Goal: Task Accomplishment & Management: Complete application form

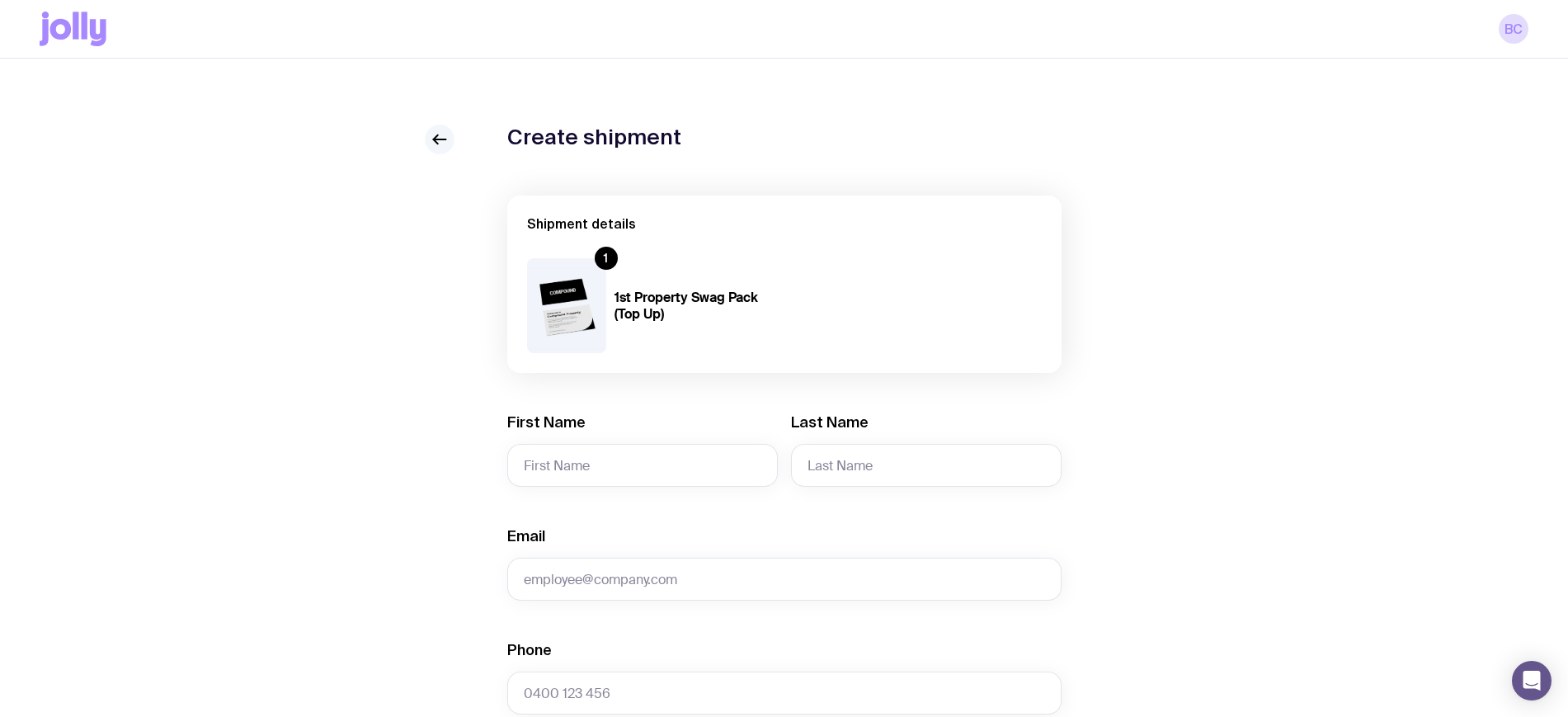
click at [428, 141] on link at bounding box center [439, 140] width 29 height 29
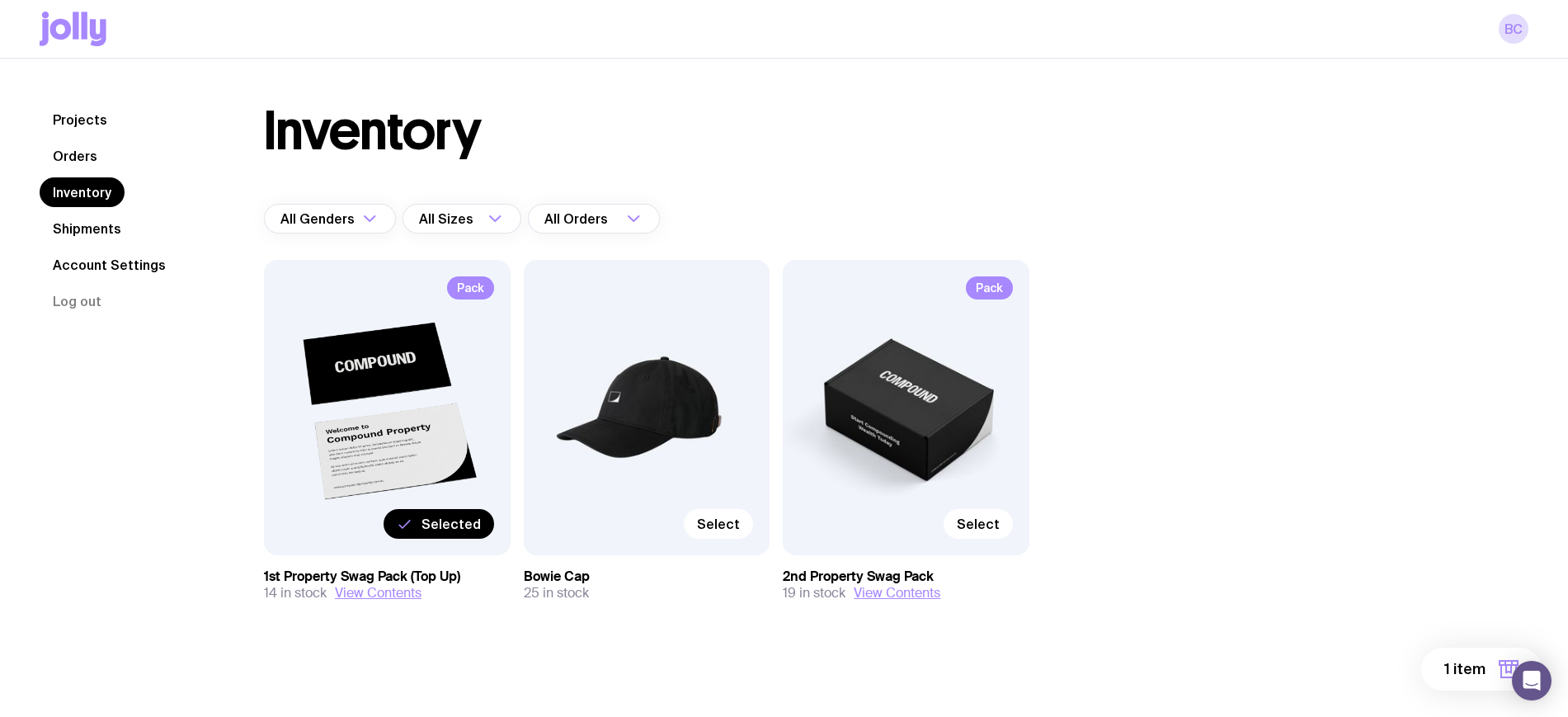
click at [84, 221] on link "Shipments" at bounding box center [87, 228] width 95 height 29
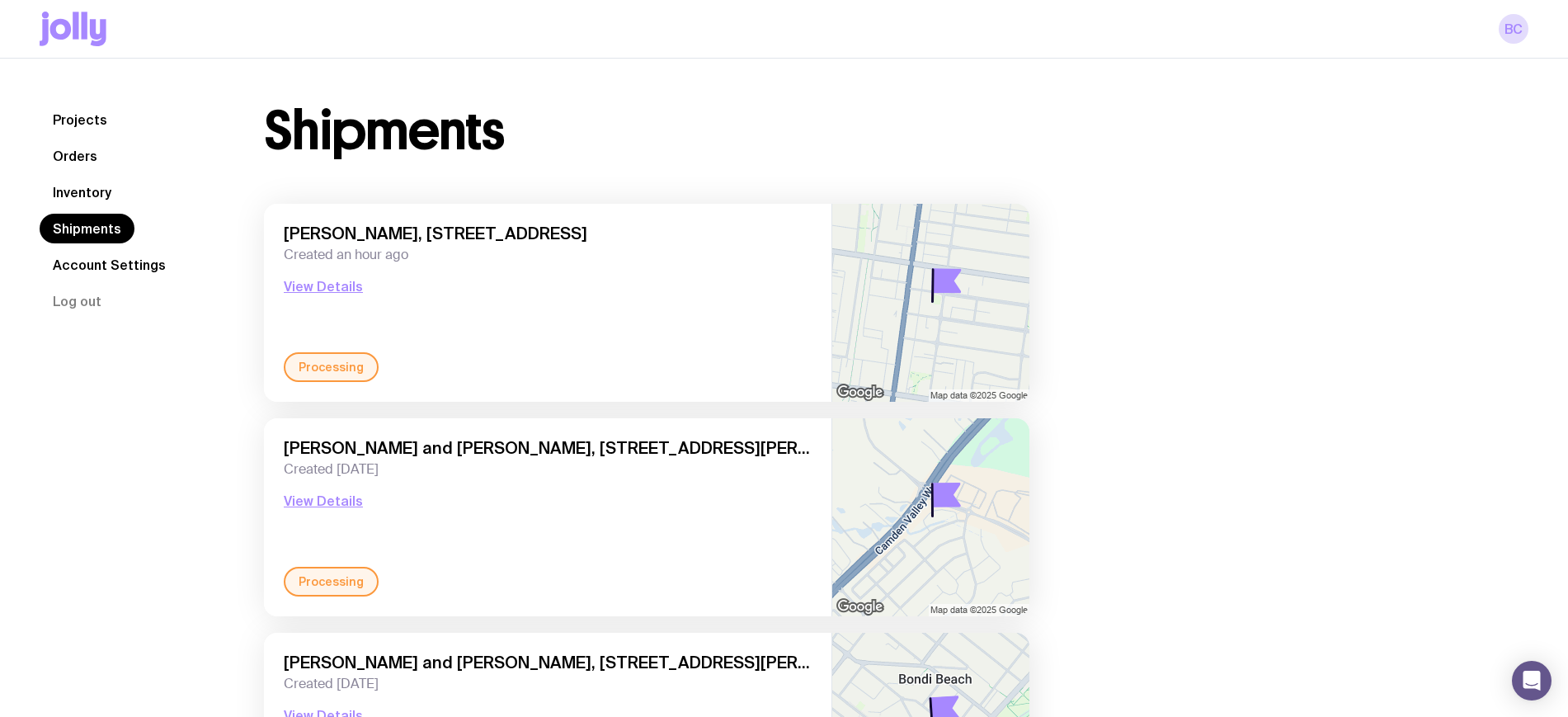
click at [107, 194] on link "Inventory" at bounding box center [82, 192] width 85 height 29
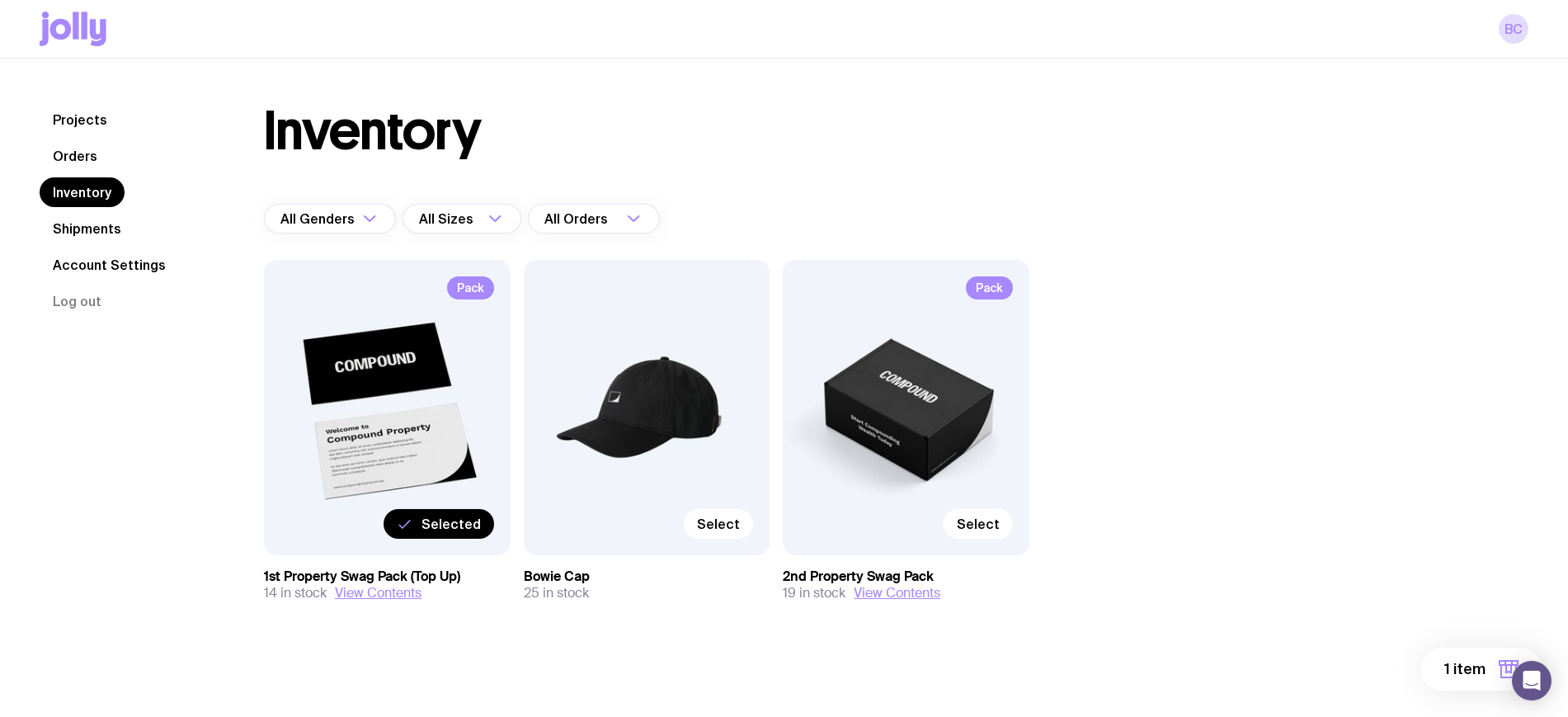
click at [87, 226] on link "Shipments" at bounding box center [87, 228] width 95 height 29
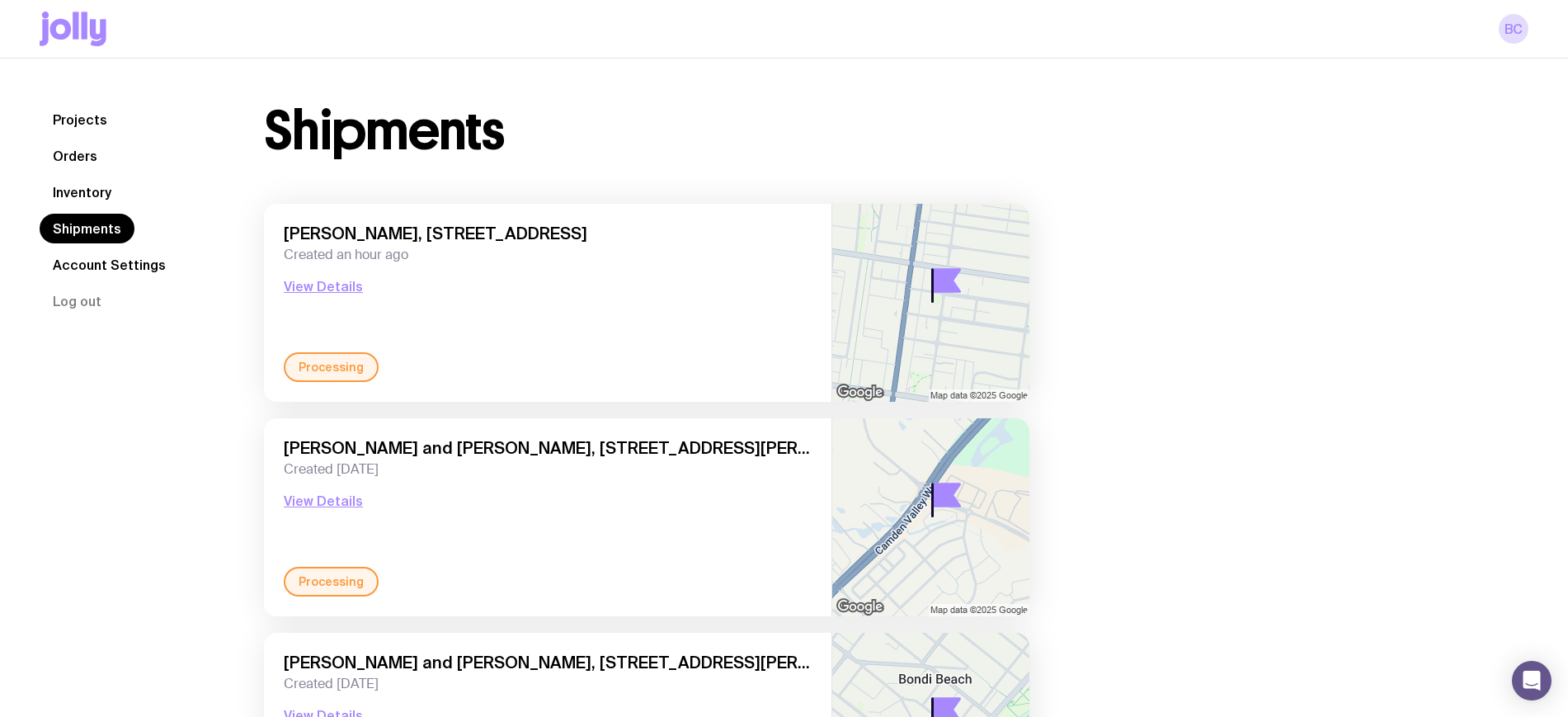
click at [89, 183] on link "Inventory" at bounding box center [82, 192] width 85 height 29
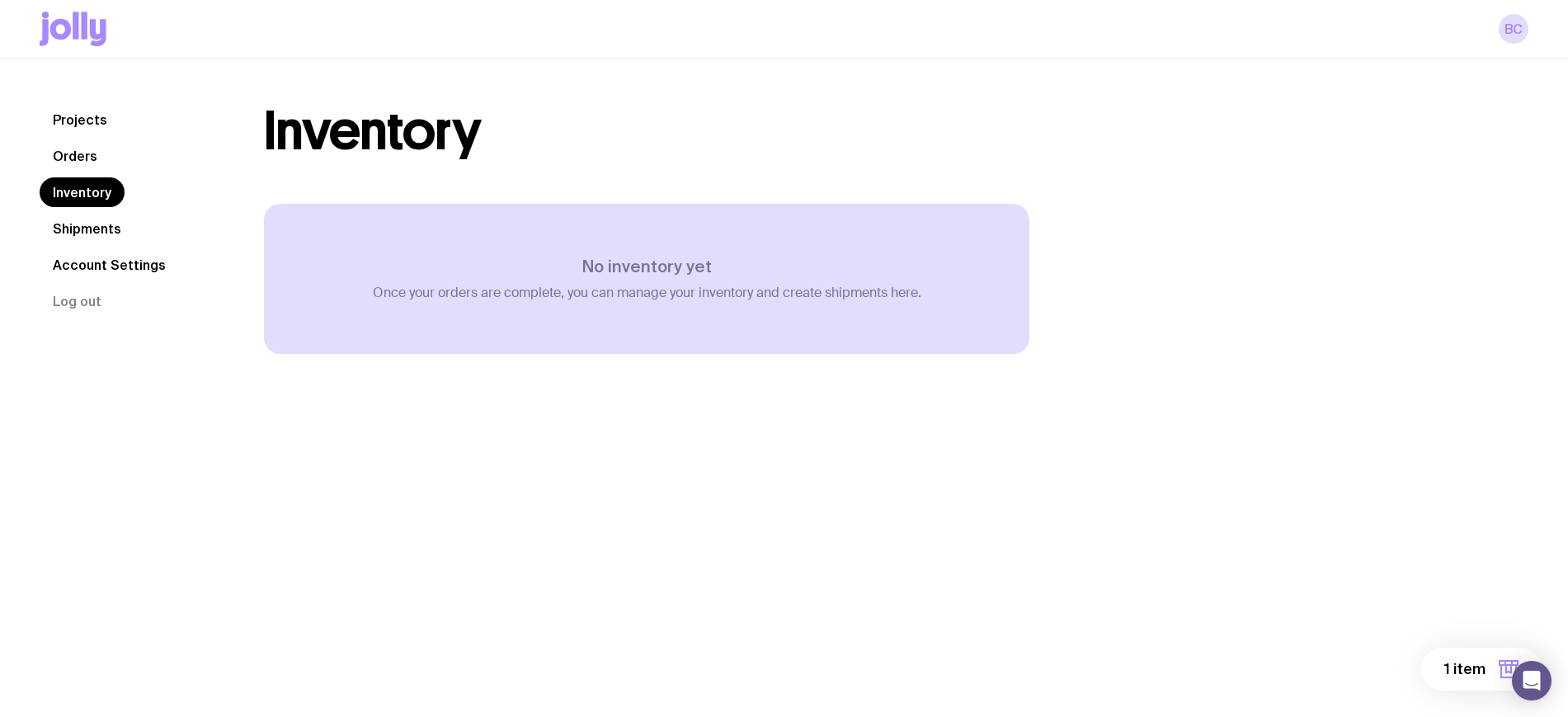
click at [781, 292] on p "Once your orders are complete, you can manage your inventory and create shipmen…" at bounding box center [647, 292] width 549 height 16
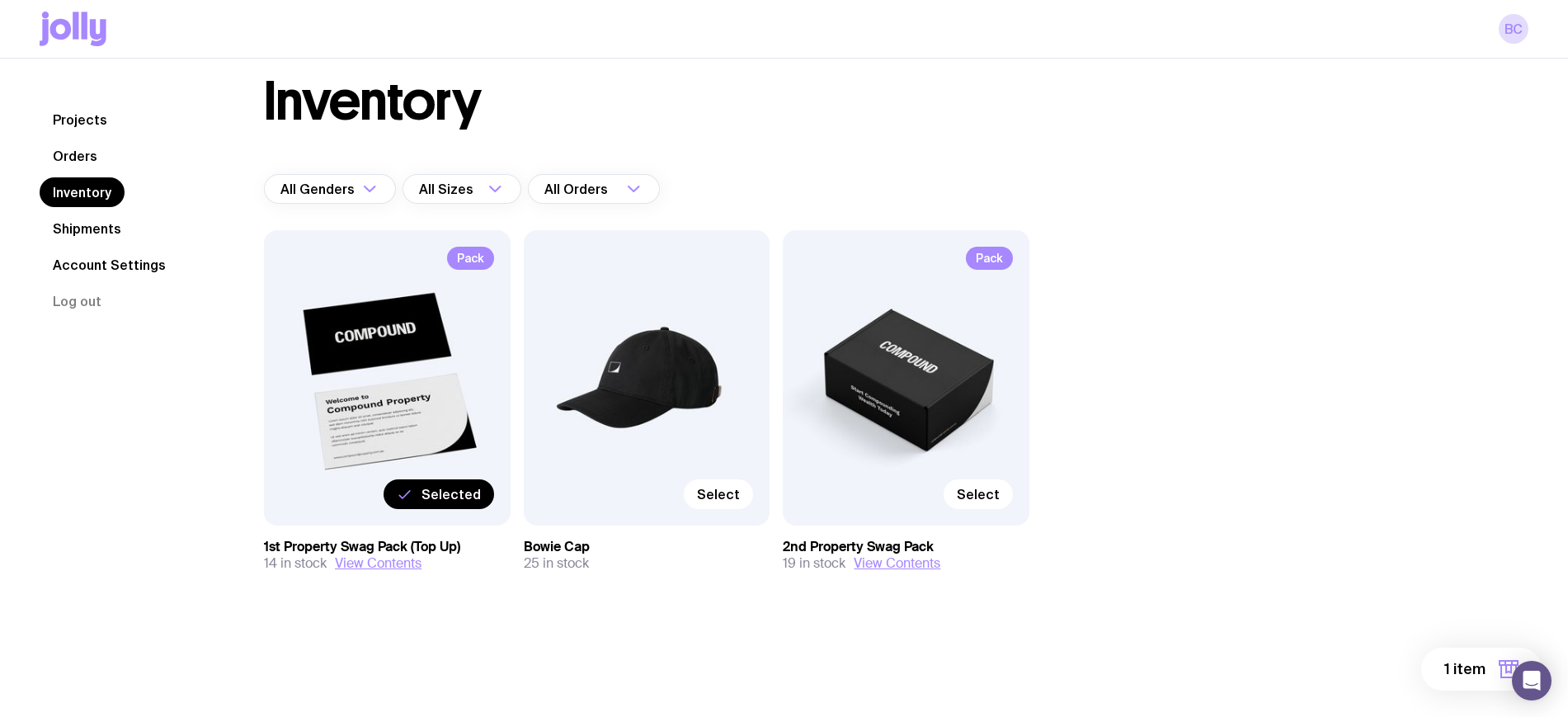
scroll to position [59, 0]
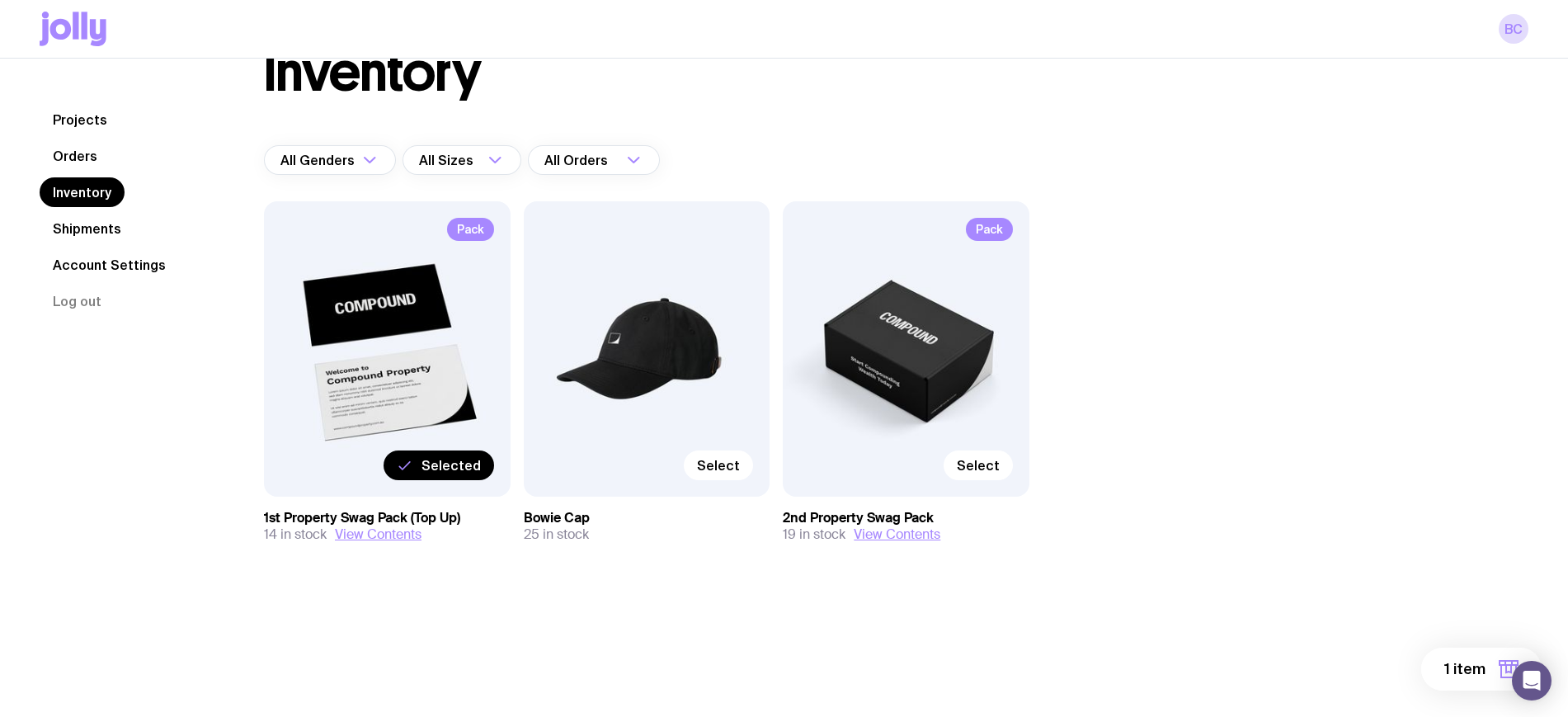
click at [1472, 670] on span "1 item" at bounding box center [1465, 669] width 41 height 20
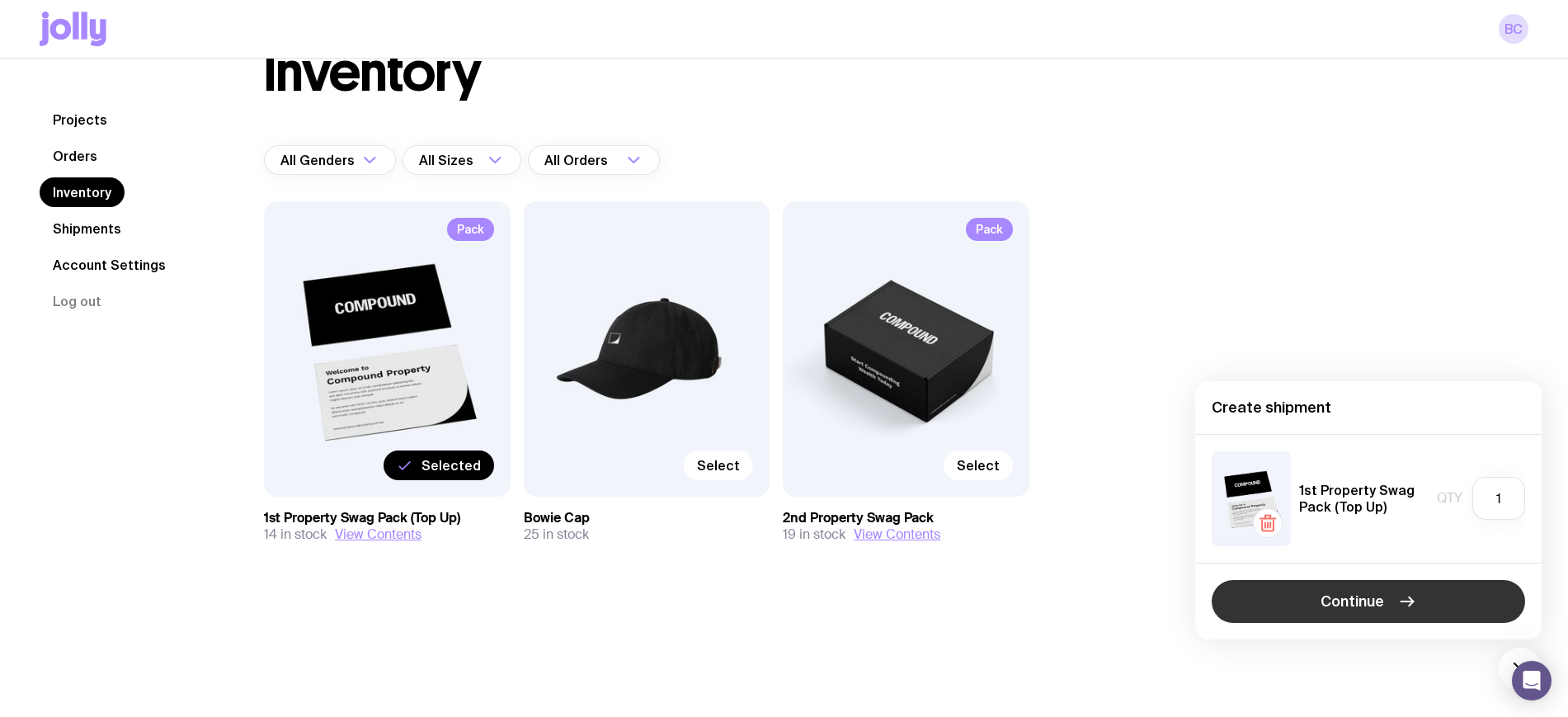
click at [1415, 606] on button "Continue" at bounding box center [1368, 602] width 314 height 43
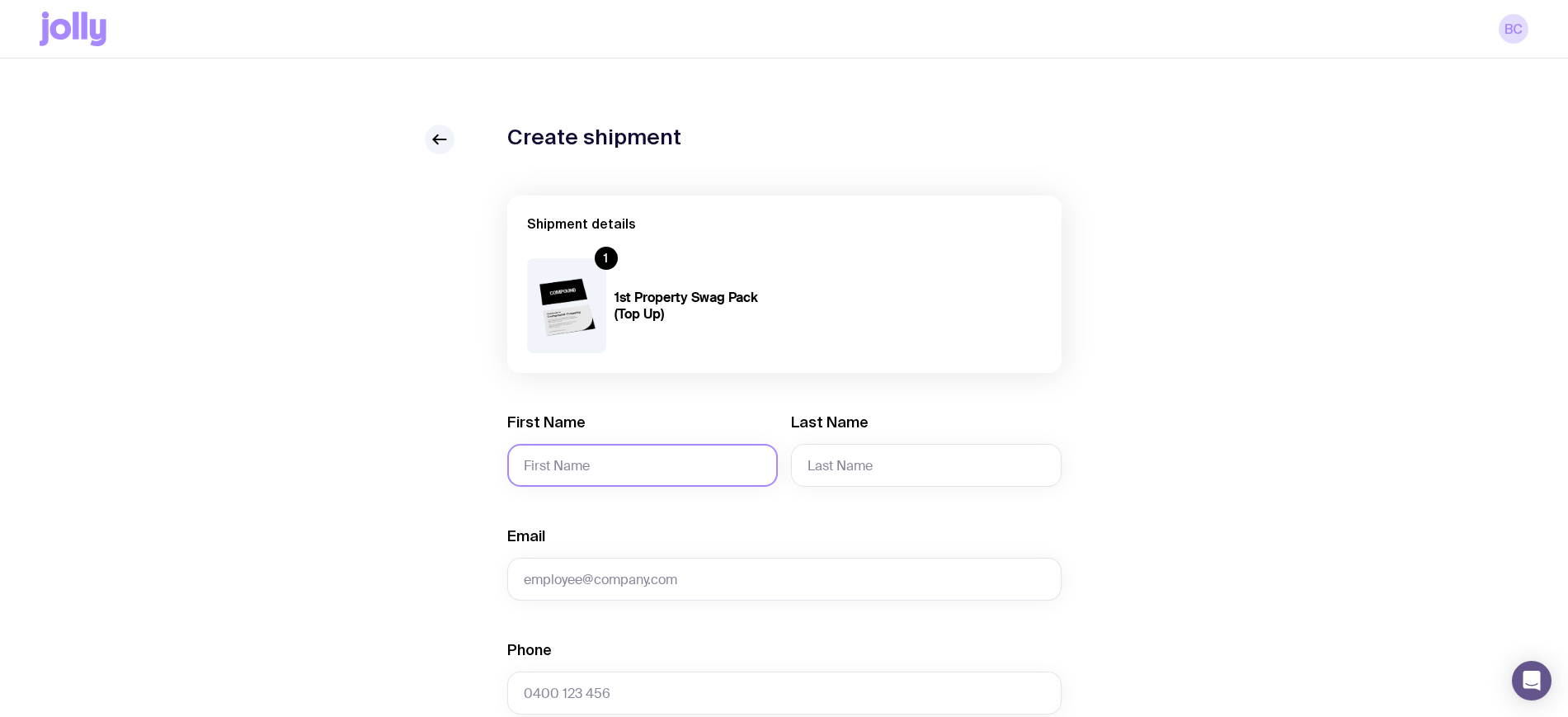
click at [600, 464] on input "First Name" at bounding box center [643, 465] width 271 height 43
type input "[PERSON_NAME] and [PERSON_NAME]"
type input "Pancho"
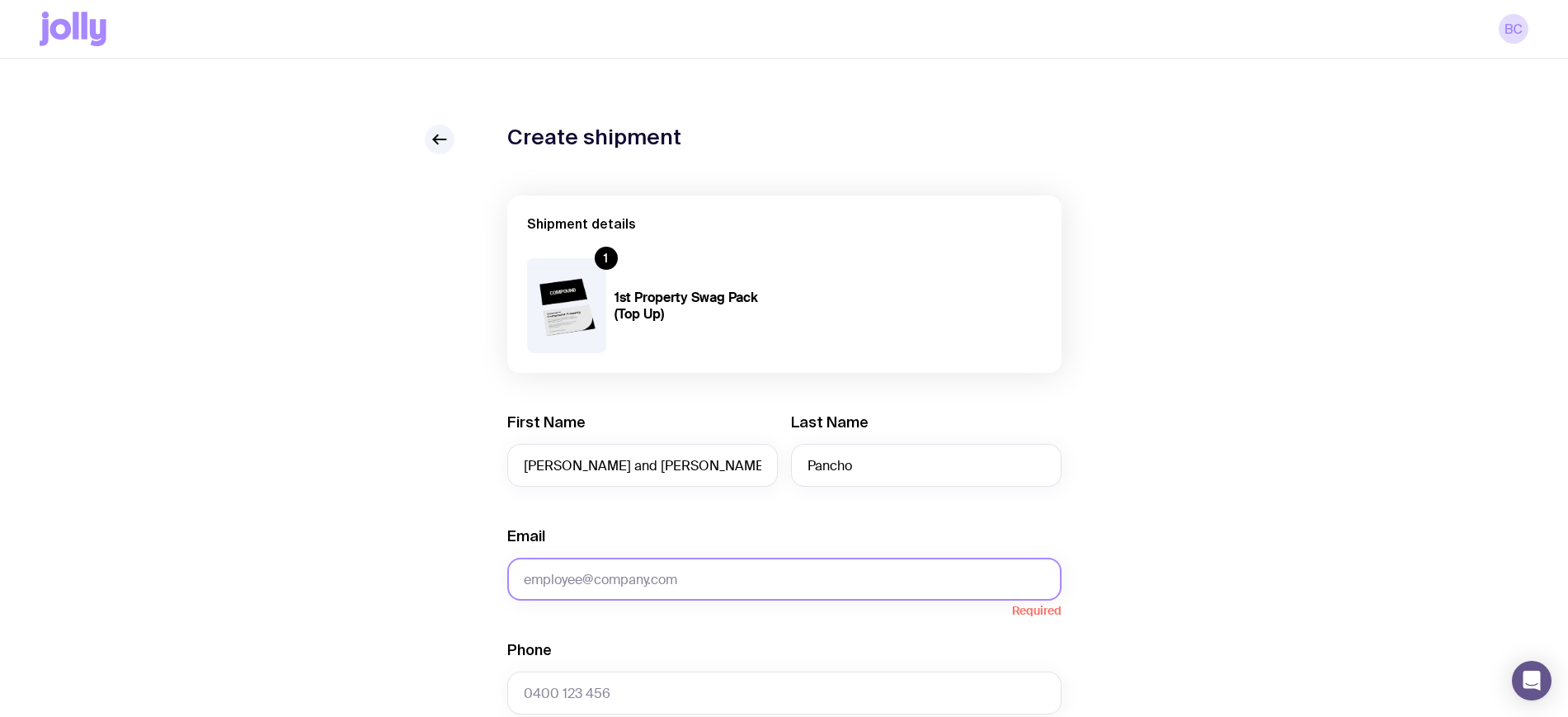
paste input "[EMAIL_ADDRESS][DOMAIN_NAME]"
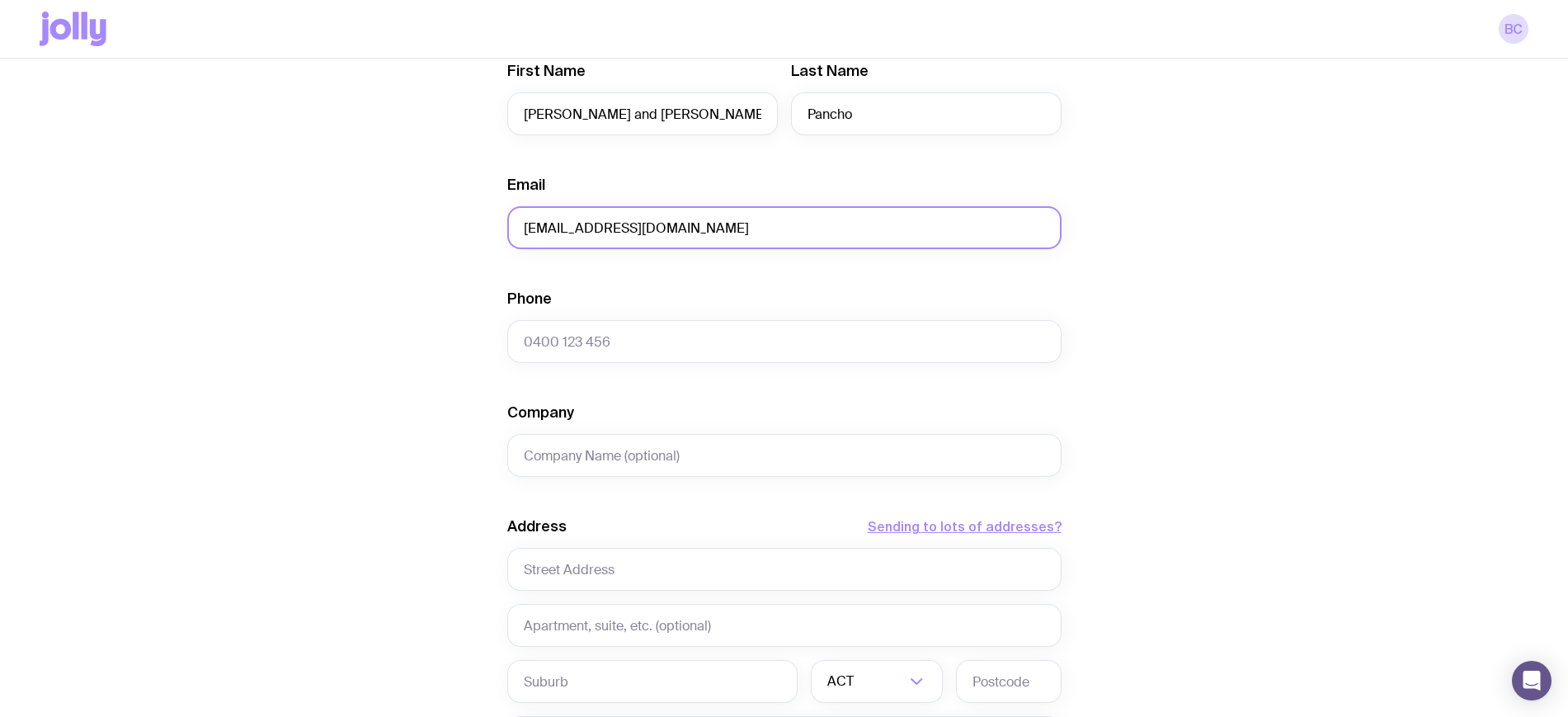
scroll to position [515, 0]
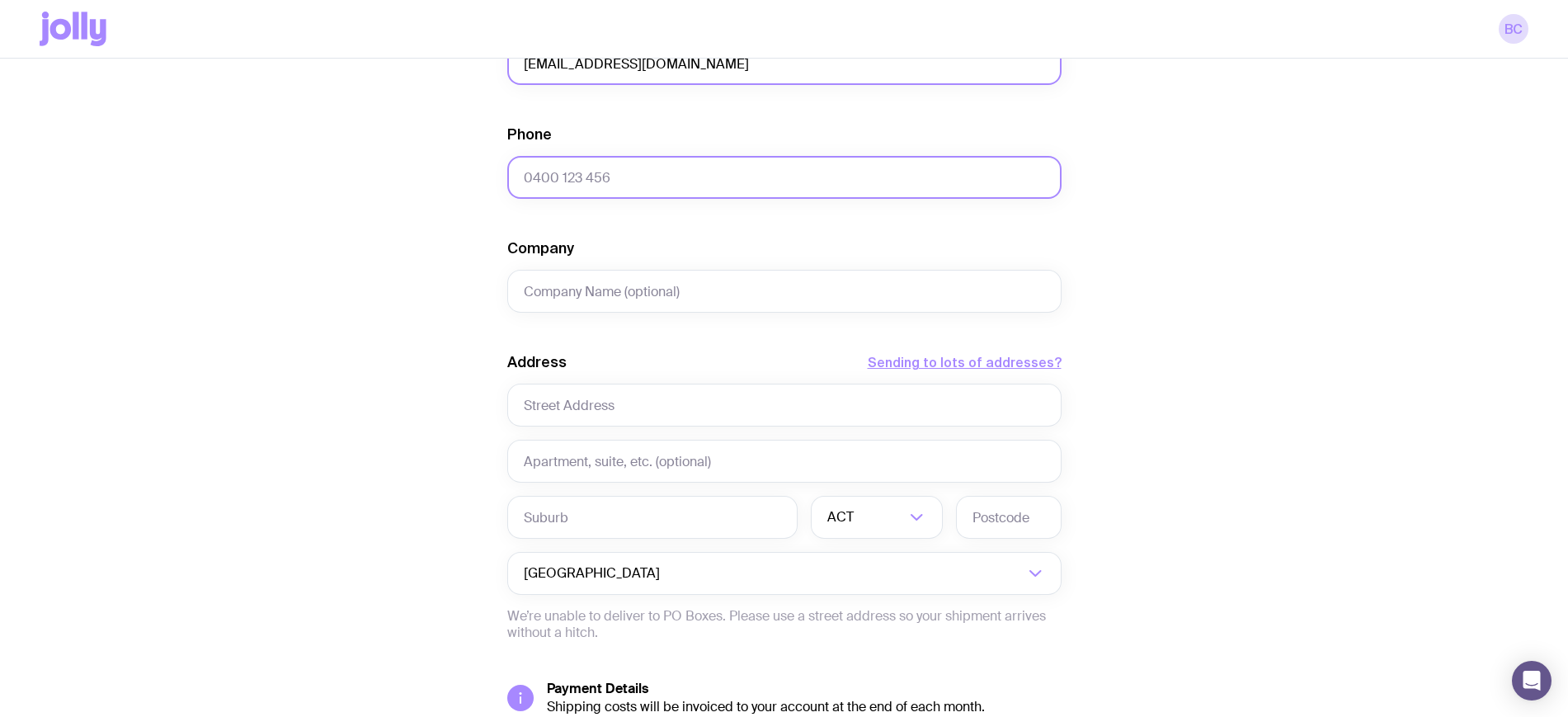
type input "[EMAIL_ADDRESS][DOMAIN_NAME]"
click at [675, 186] on input "Phone" at bounding box center [784, 178] width 554 height 43
paste input "0411 256 944"
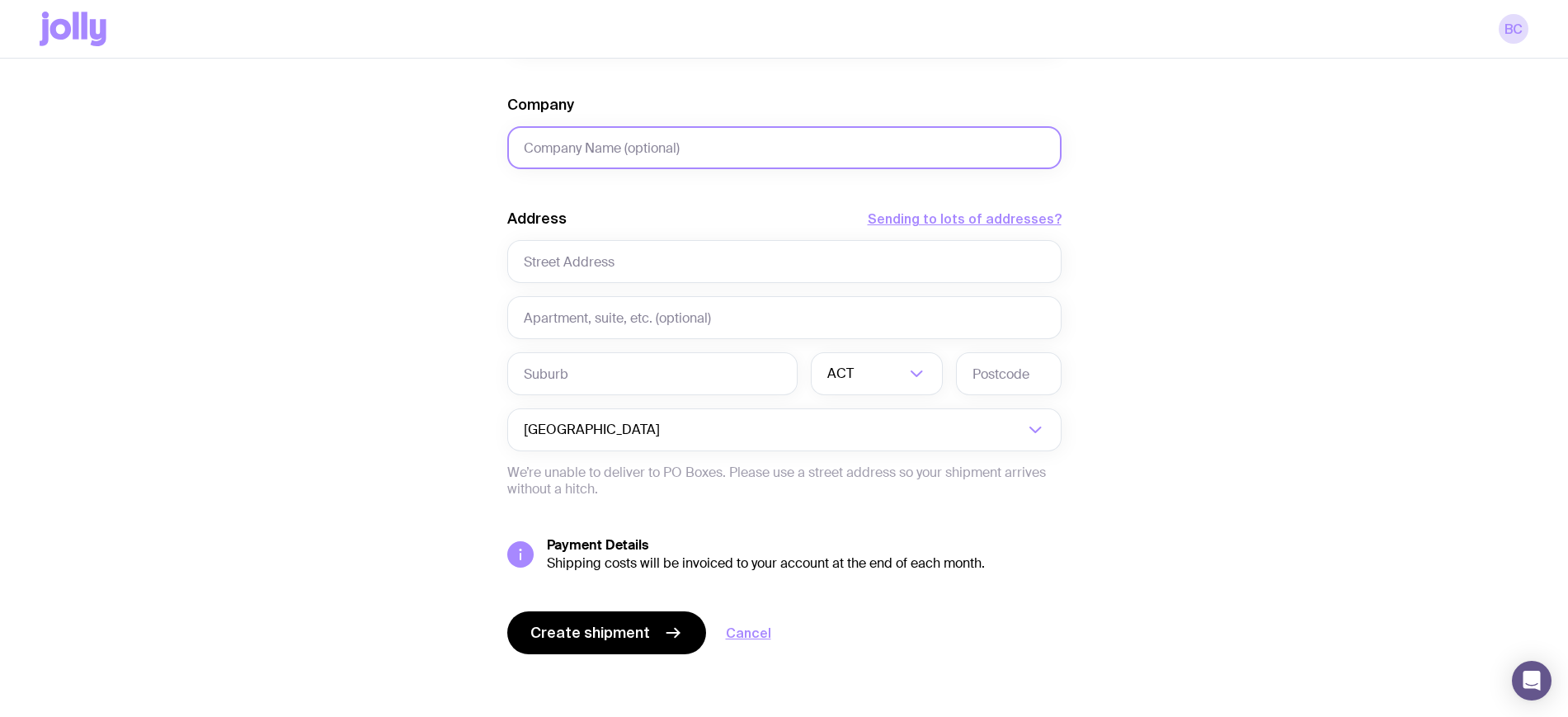
scroll to position [663, 0]
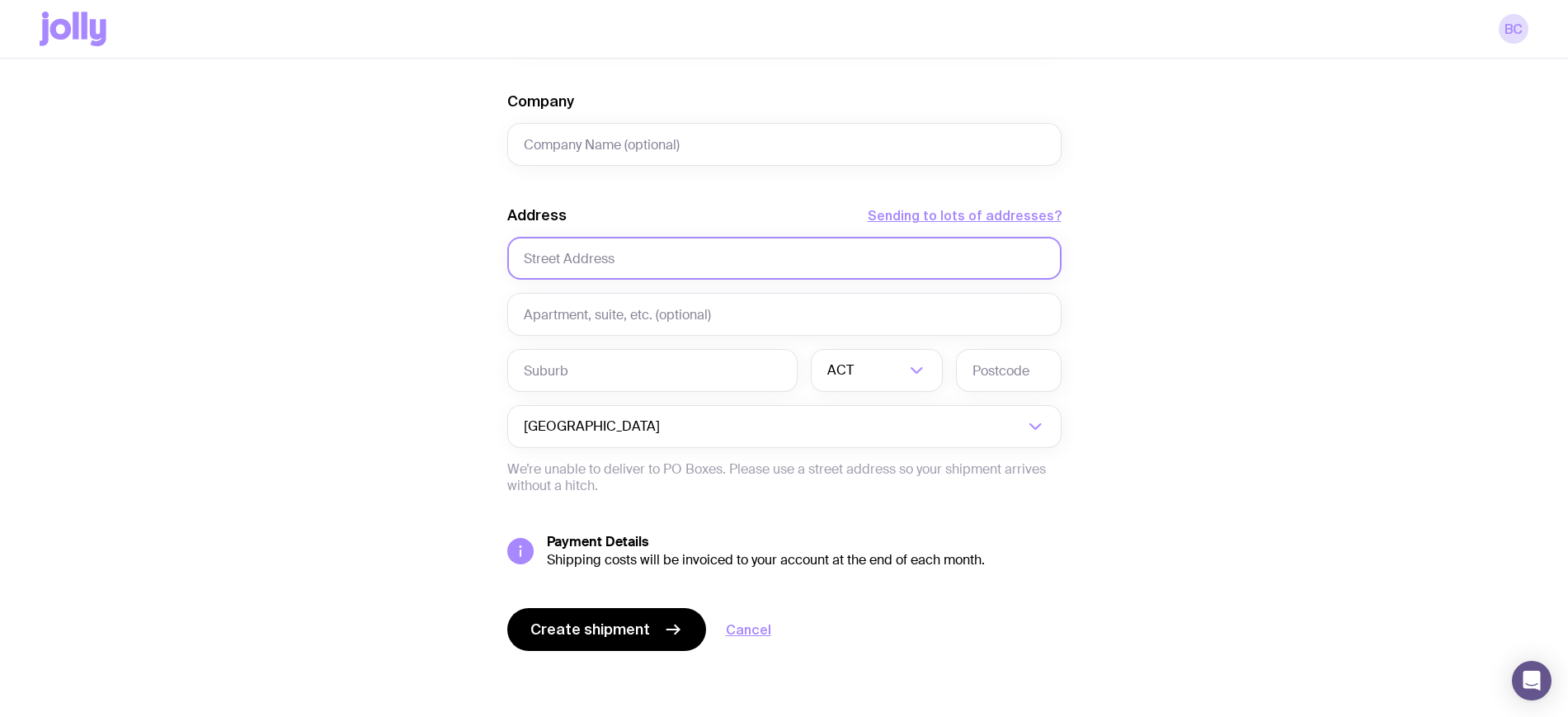
type input "0411 256 944"
click at [696, 267] on input "text" at bounding box center [784, 259] width 554 height 43
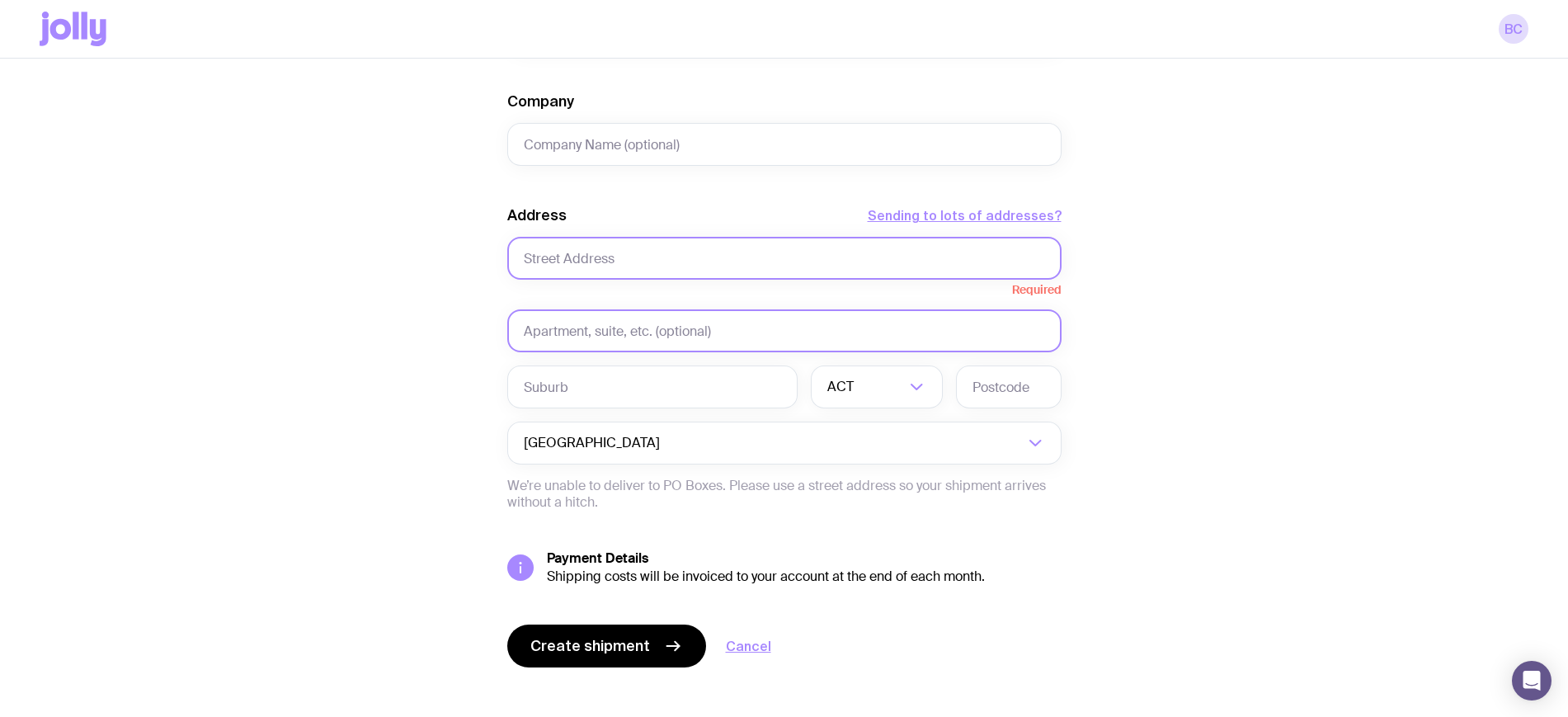
paste input "[STREET_ADDRESS]"
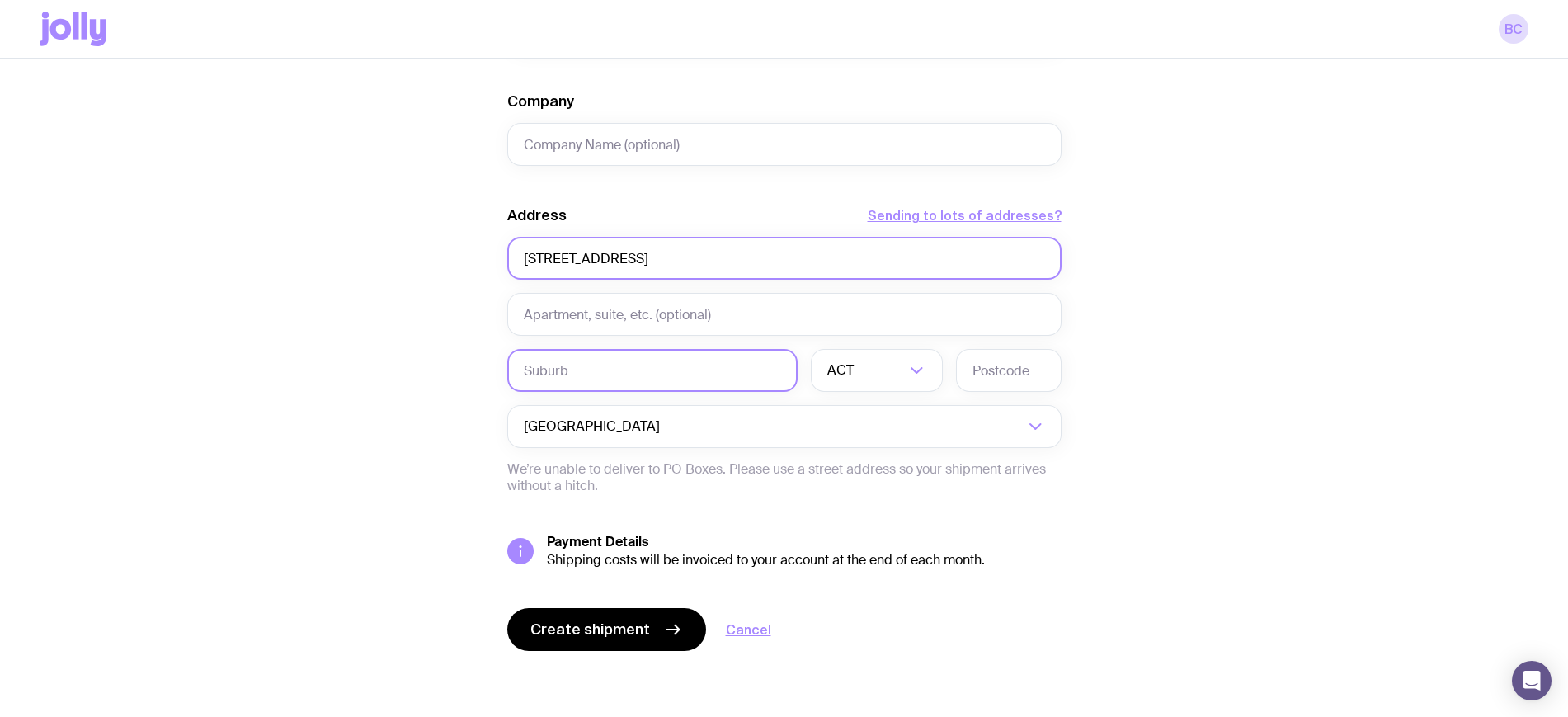
type input "[STREET_ADDRESS]"
click at [689, 377] on input "text" at bounding box center [652, 371] width 290 height 43
type input "Epping"
drag, startPoint x: 829, startPoint y: 457, endPoint x: 902, endPoint y: 408, distance: 87.9
click at [830, 455] on li "[GEOGRAPHIC_DATA]" at bounding box center [876, 456] width 130 height 35
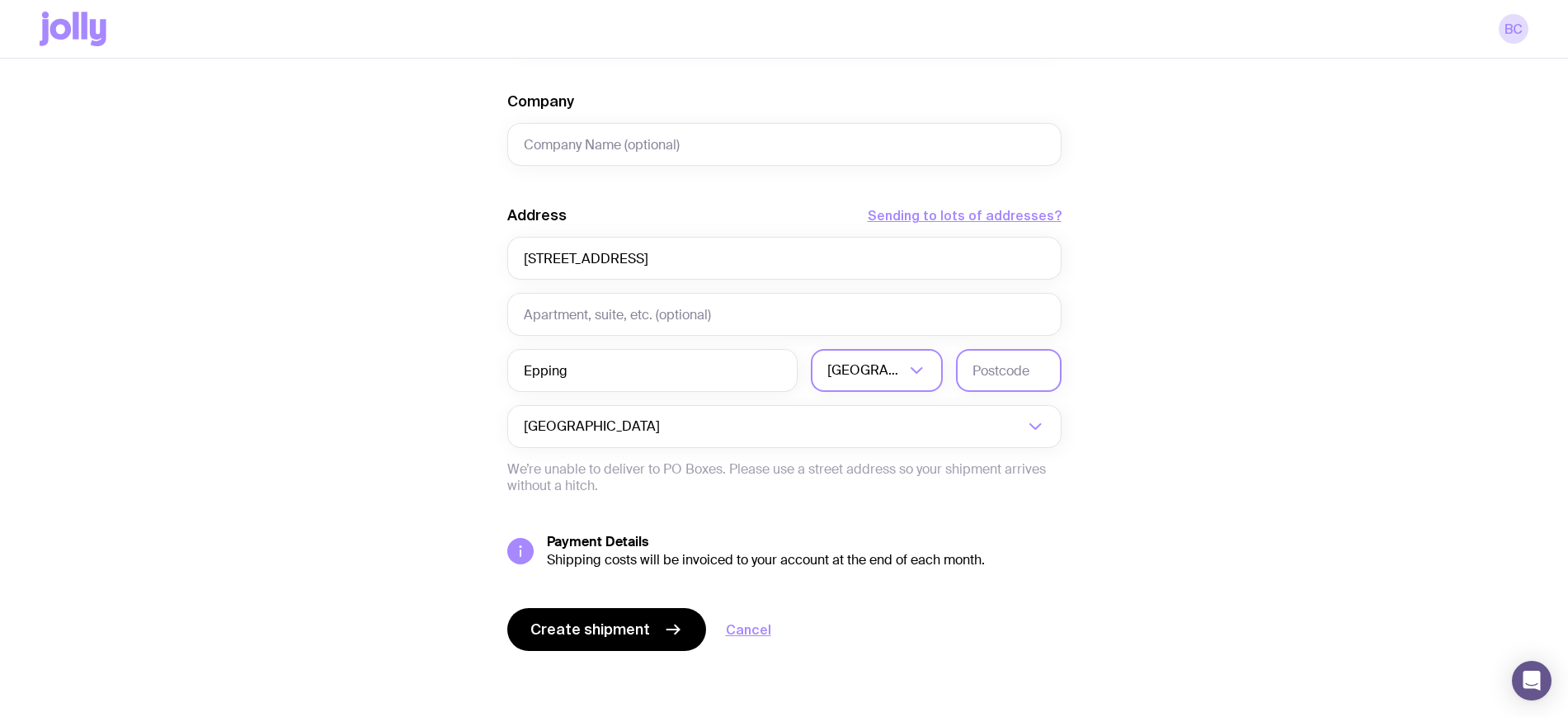
click at [992, 379] on input "text" at bounding box center [1008, 371] width 106 height 43
type input "2121"
click at [672, 623] on icon "submit" at bounding box center [673, 629] width 20 height 20
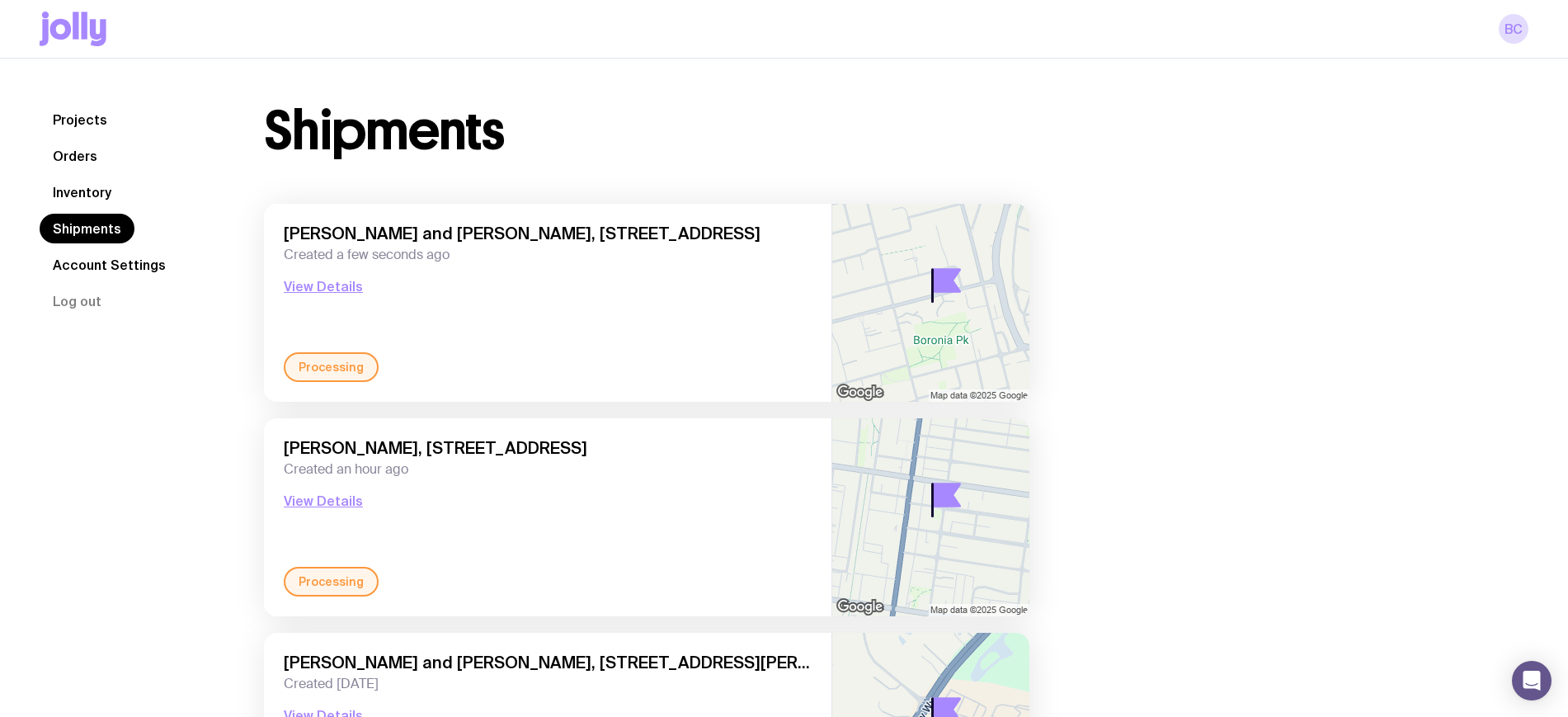
click at [89, 191] on link "Inventory" at bounding box center [82, 192] width 85 height 29
